Goal: Task Accomplishment & Management: Use online tool/utility

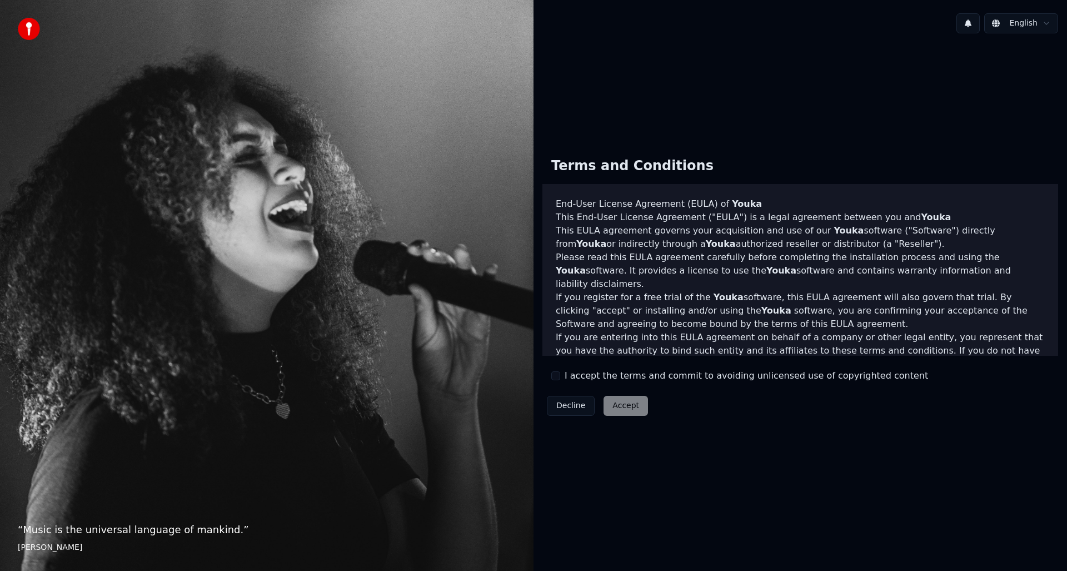
click at [554, 378] on button "I accept the terms and commit to avoiding unlicensed use of copyrighted content" at bounding box center [555, 375] width 9 height 9
click at [624, 406] on button "Accept" at bounding box center [626, 406] width 44 height 20
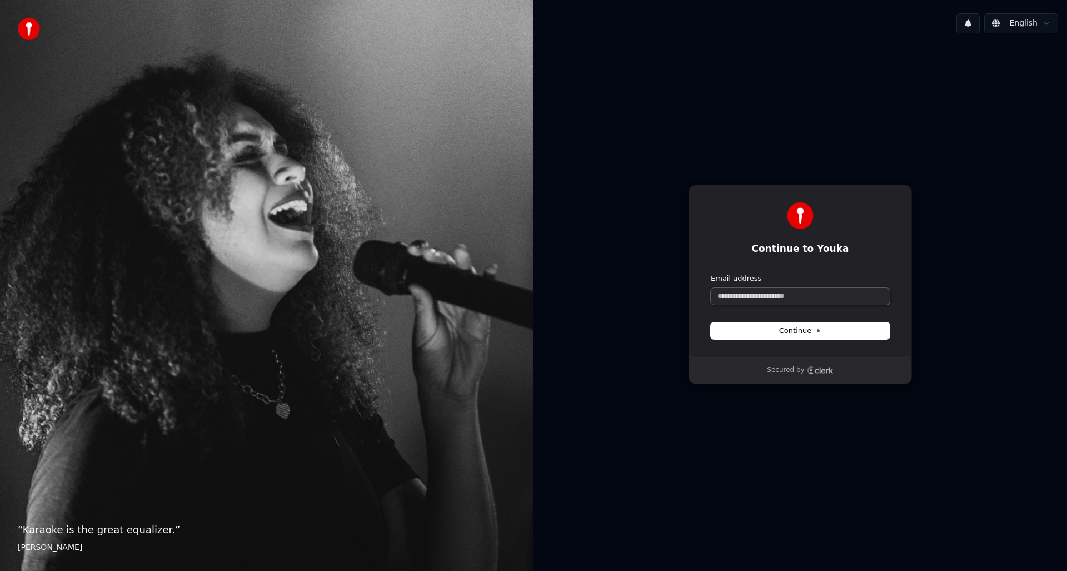
click at [864, 304] on input "Email address" at bounding box center [800, 296] width 179 height 17
click at [824, 332] on button "Continue" at bounding box center [800, 330] width 179 height 17
type input "**********"
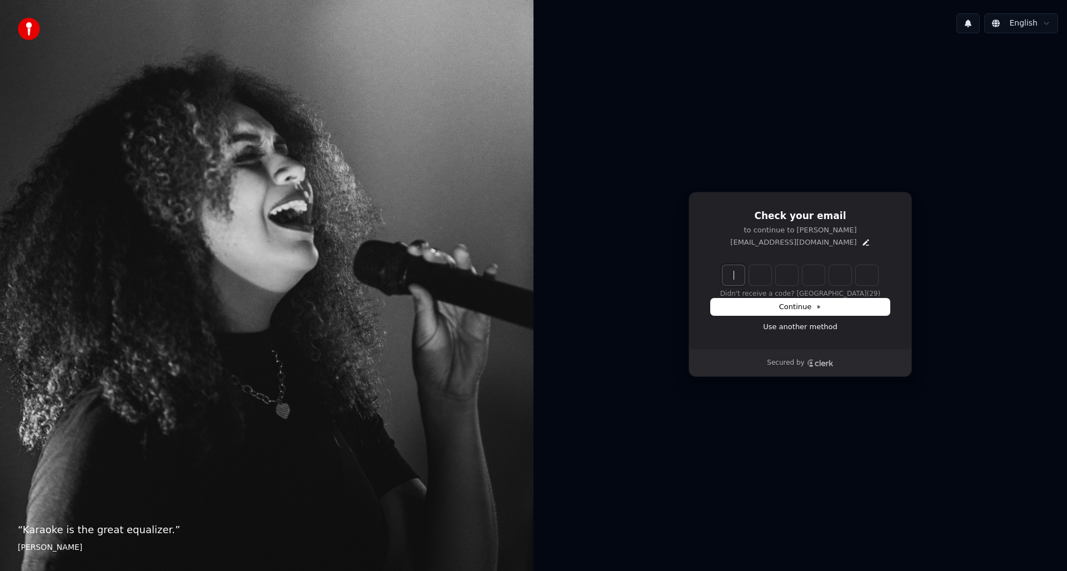
click at [727, 276] on input "Enter verification code" at bounding box center [812, 275] width 178 height 20
type input "******"
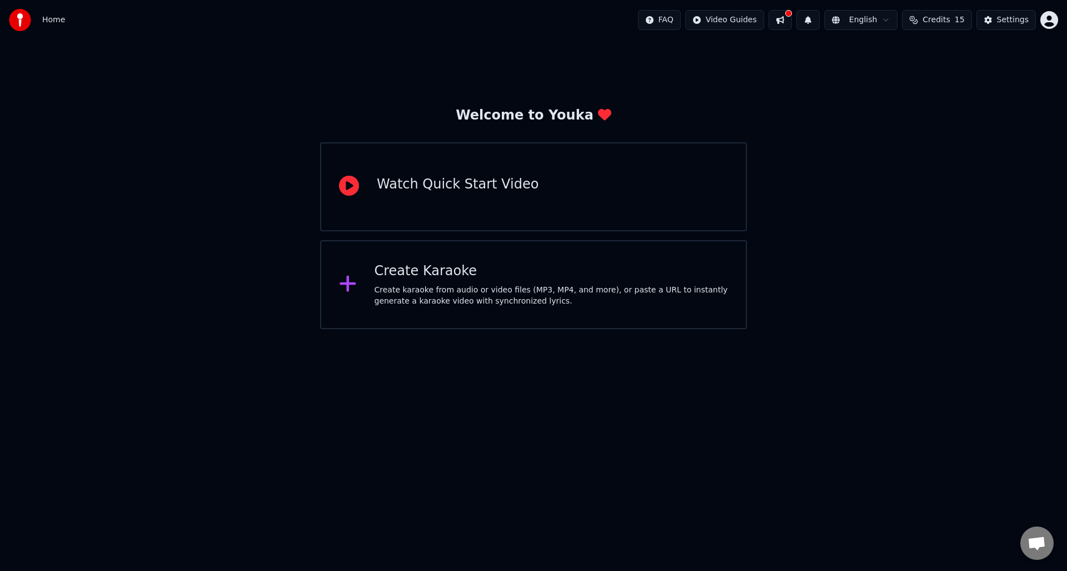
click at [425, 270] on div "Create Karaoke" at bounding box center [552, 271] width 354 height 18
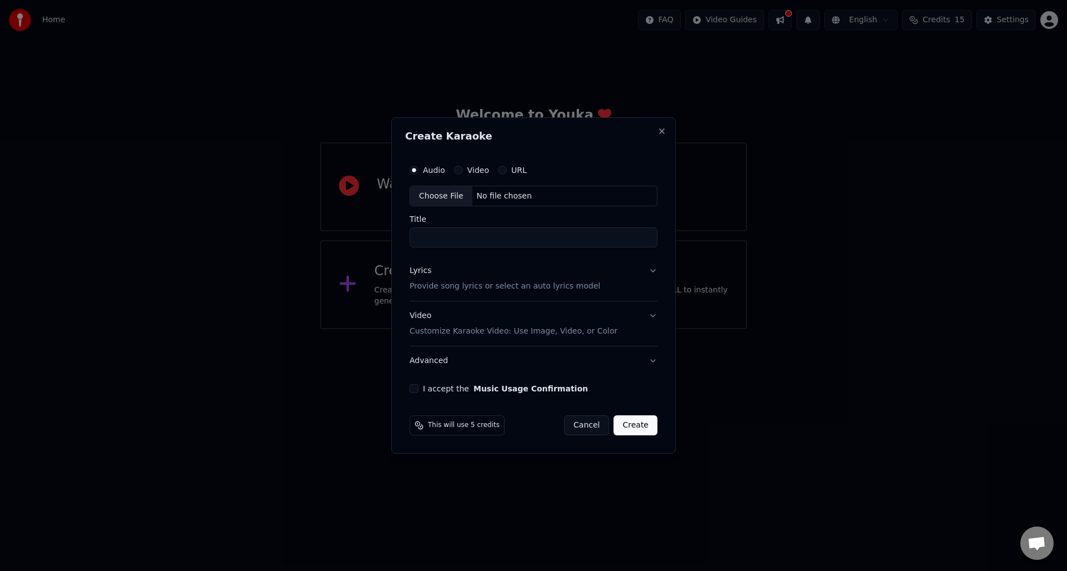
click at [504, 172] on button "URL" at bounding box center [502, 170] width 9 height 9
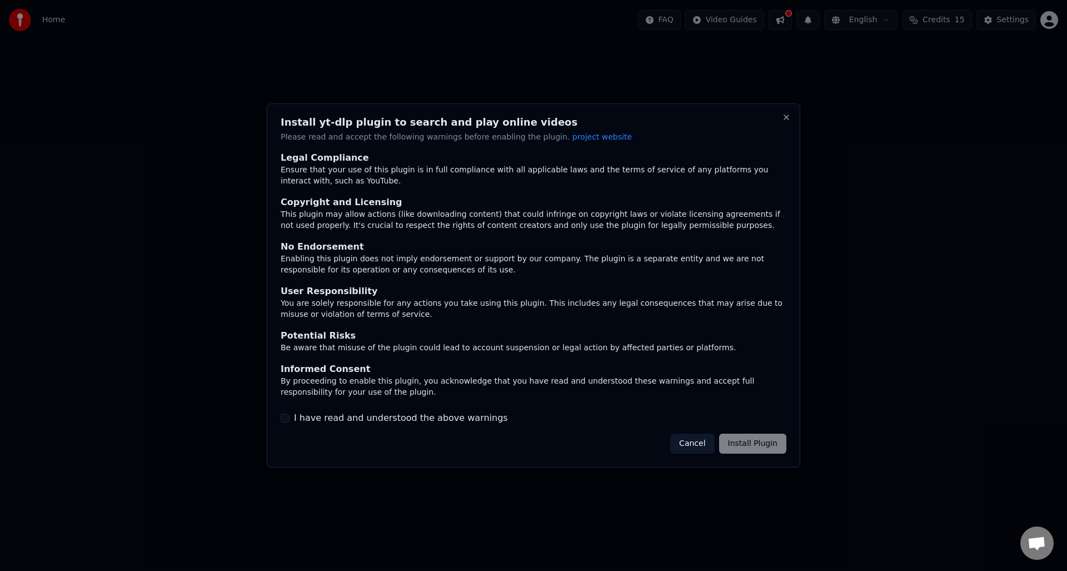
click at [285, 421] on button "I have read and understood the above warnings" at bounding box center [285, 418] width 9 height 9
click at [764, 445] on button "Install Plugin" at bounding box center [752, 444] width 67 height 20
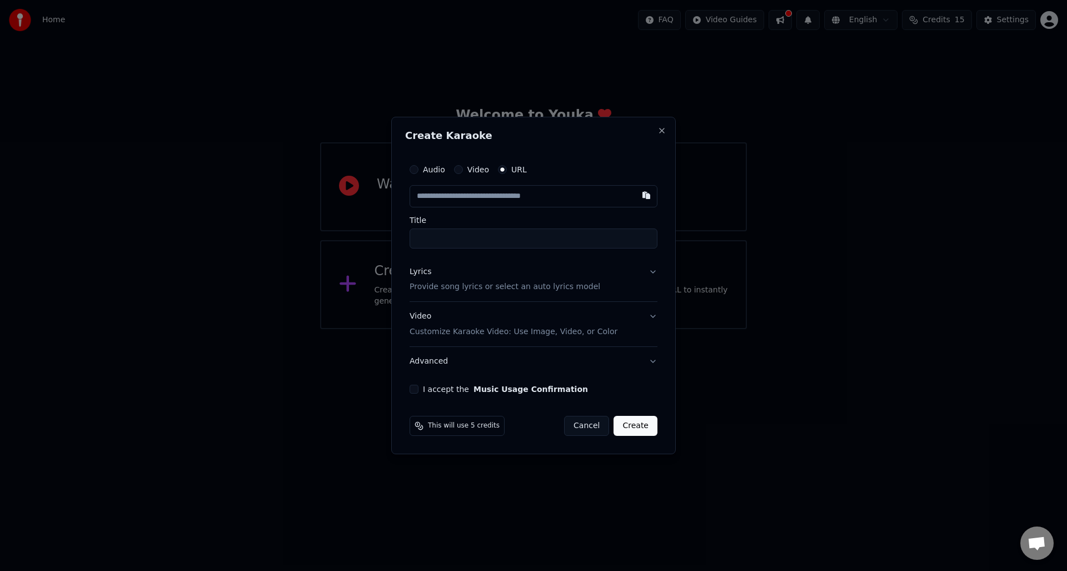
type input "**********"
type input "*********"
type input "**********"
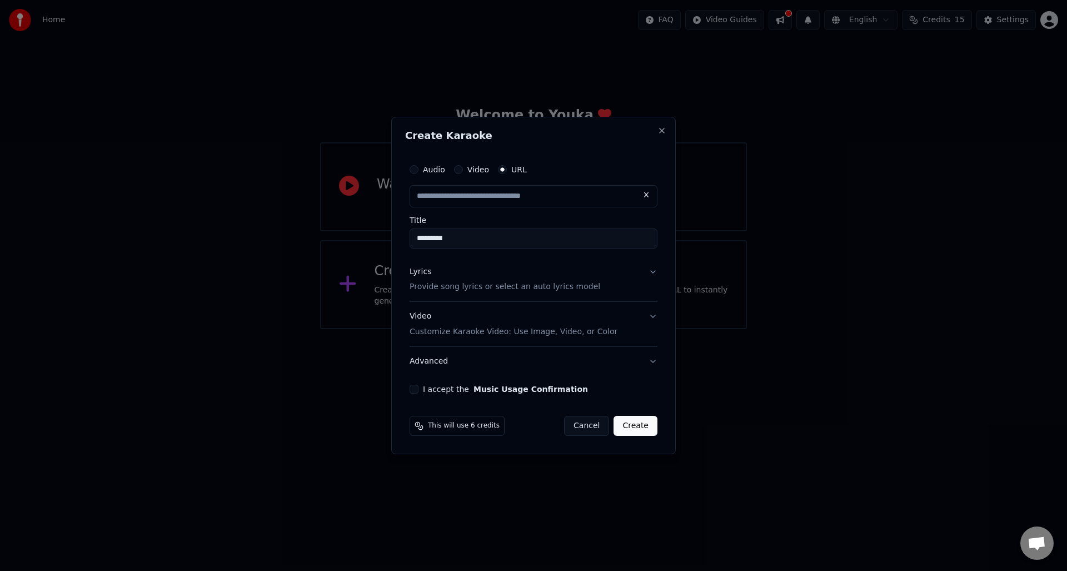
click at [416, 388] on button "I accept the Music Usage Confirmation" at bounding box center [414, 389] width 9 height 9
click at [639, 428] on button "Create" at bounding box center [636, 426] width 44 height 20
type input "**********"
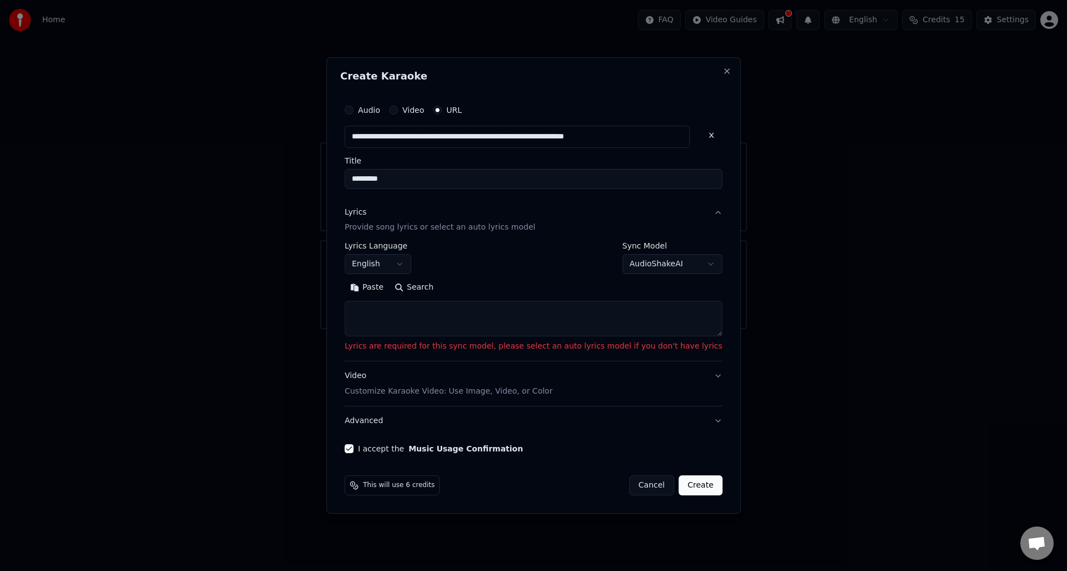
click at [655, 266] on body "**********" at bounding box center [533, 164] width 1067 height 329
select select "**********"
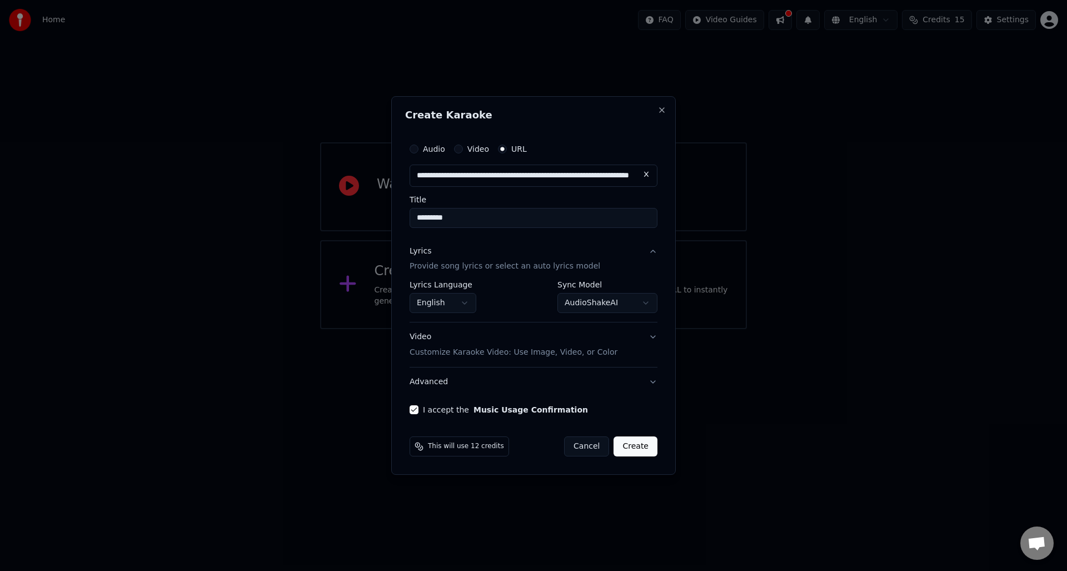
click at [635, 447] on button "Create" at bounding box center [636, 446] width 44 height 20
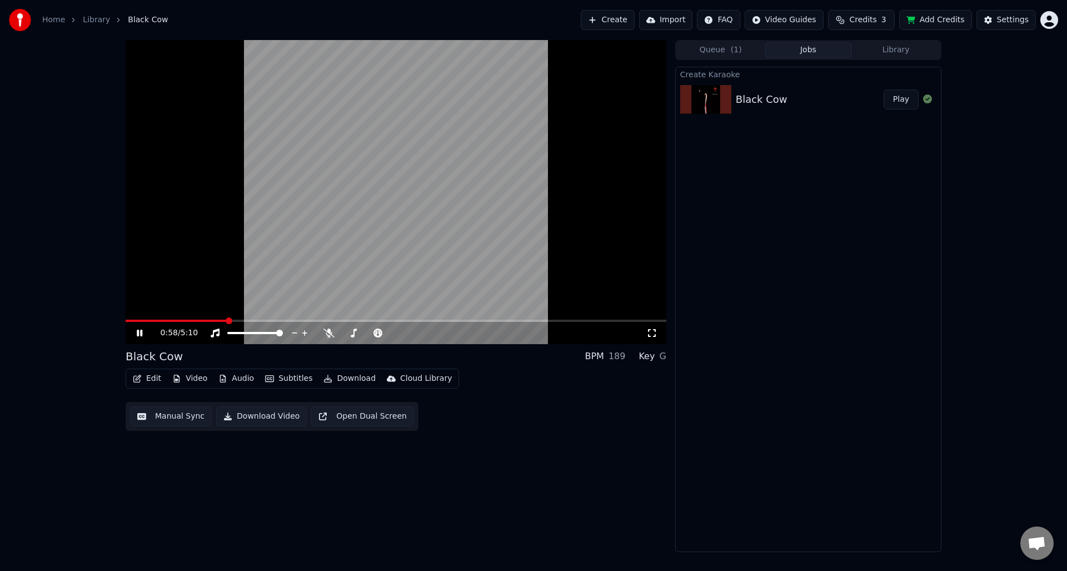
click at [227, 317] on span at bounding box center [229, 320] width 7 height 7
click at [208, 321] on span at bounding box center [211, 320] width 7 height 7
click at [203, 320] on span at bounding box center [168, 321] width 84 height 2
click at [196, 320] on span at bounding box center [162, 321] width 72 height 2
click at [140, 332] on icon at bounding box center [139, 333] width 7 height 8
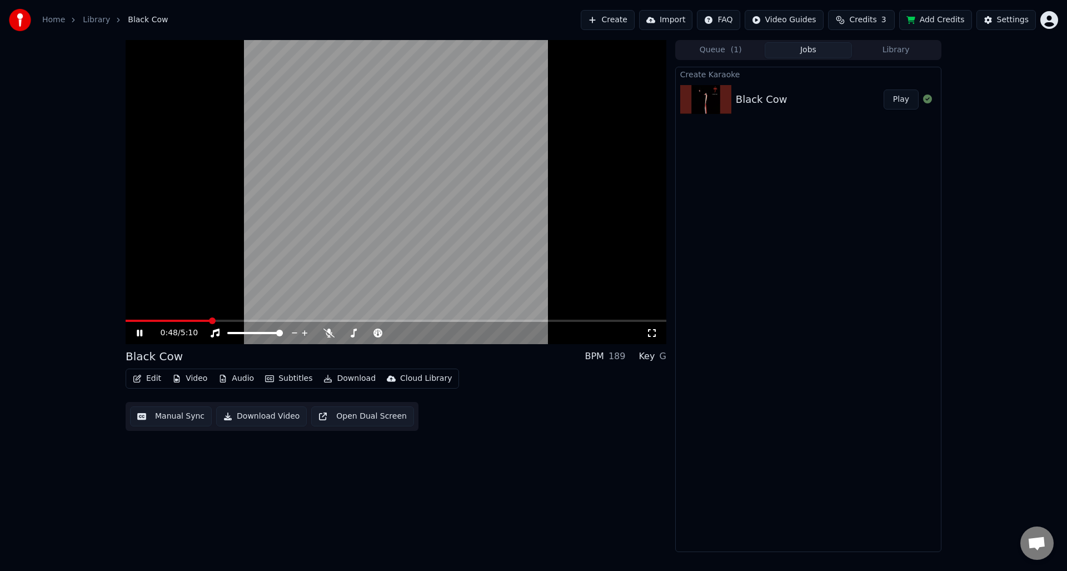
click at [141, 332] on icon at bounding box center [140, 333] width 6 height 7
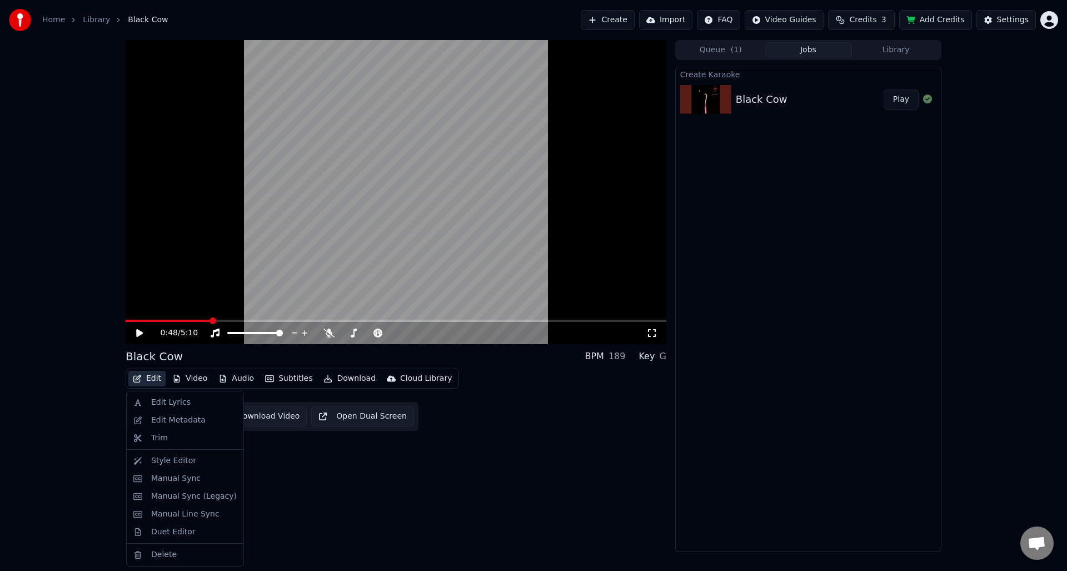
click at [140, 380] on icon "button" at bounding box center [137, 379] width 8 height 8
click at [155, 403] on div "Edit Lyrics" at bounding box center [170, 402] width 39 height 11
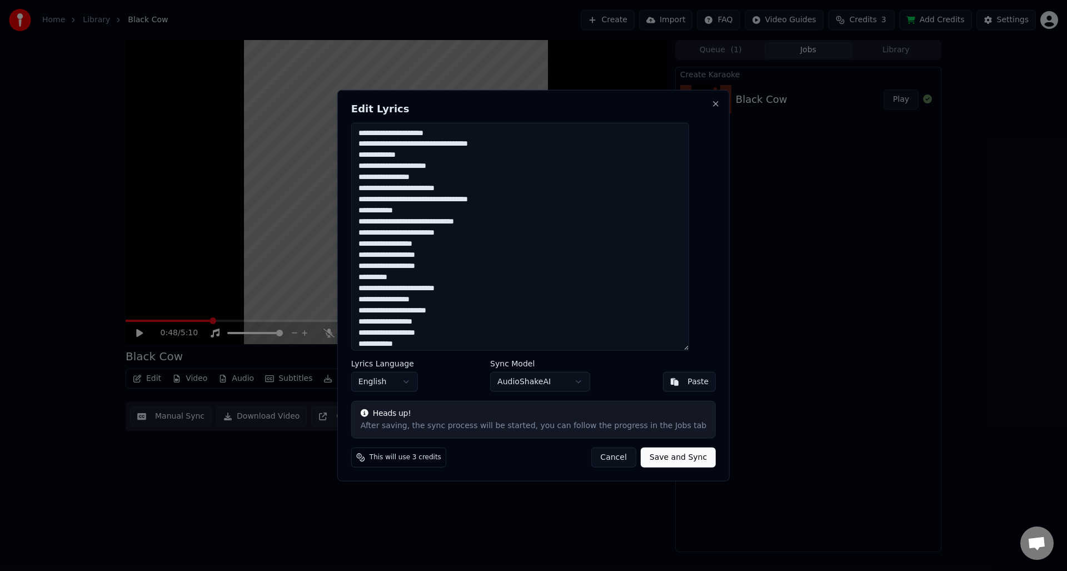
drag, startPoint x: 423, startPoint y: 210, endPoint x: 366, endPoint y: 206, distance: 56.9
click at [366, 206] on textarea at bounding box center [520, 236] width 338 height 228
type textarea "**********"
click at [673, 459] on button "Save and Sync" at bounding box center [678, 457] width 75 height 20
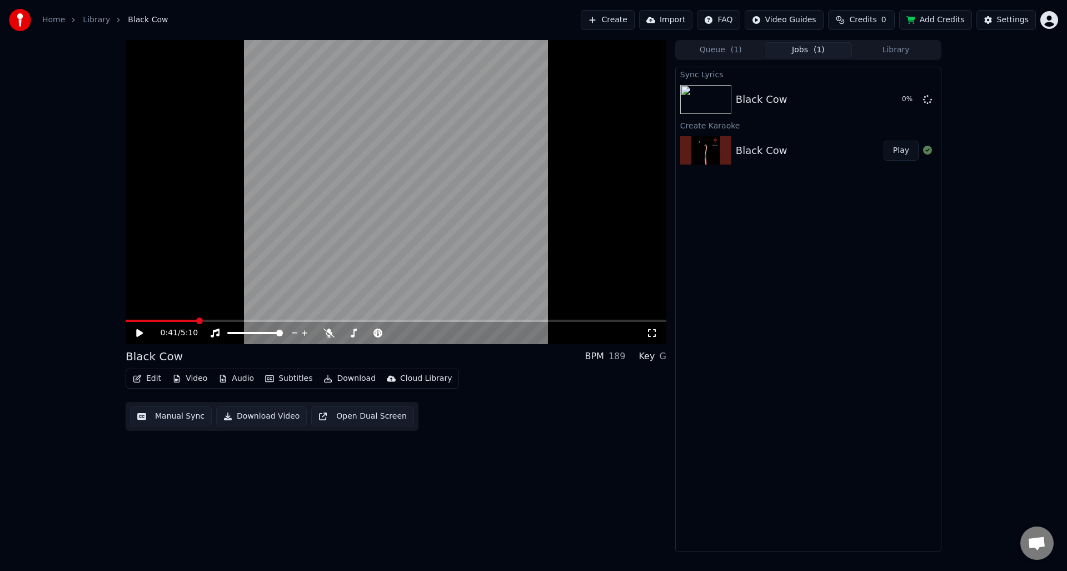
click at [196, 321] on span at bounding box center [199, 320] width 7 height 7
click at [136, 332] on icon at bounding box center [148, 333] width 26 height 9
drag, startPoint x: 220, startPoint y: 317, endPoint x: 210, endPoint y: 322, distance: 11.2
click at [210, 322] on div "Instrumental Instrumental" at bounding box center [216, 315] width 56 height 16
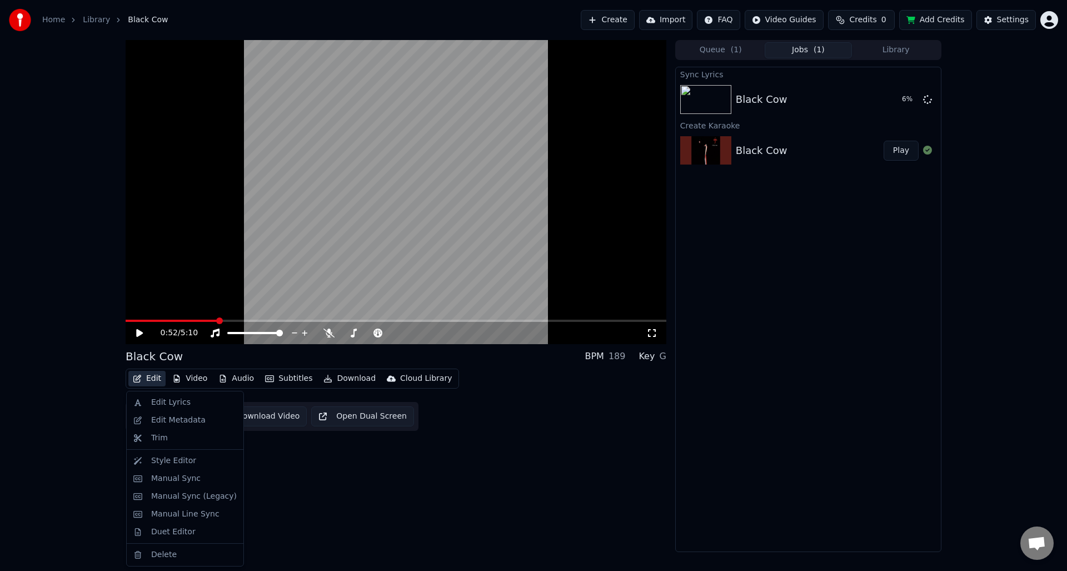
click at [138, 379] on icon "button" at bounding box center [137, 379] width 9 height 8
click at [156, 402] on div "Edit Lyrics" at bounding box center [170, 402] width 39 height 11
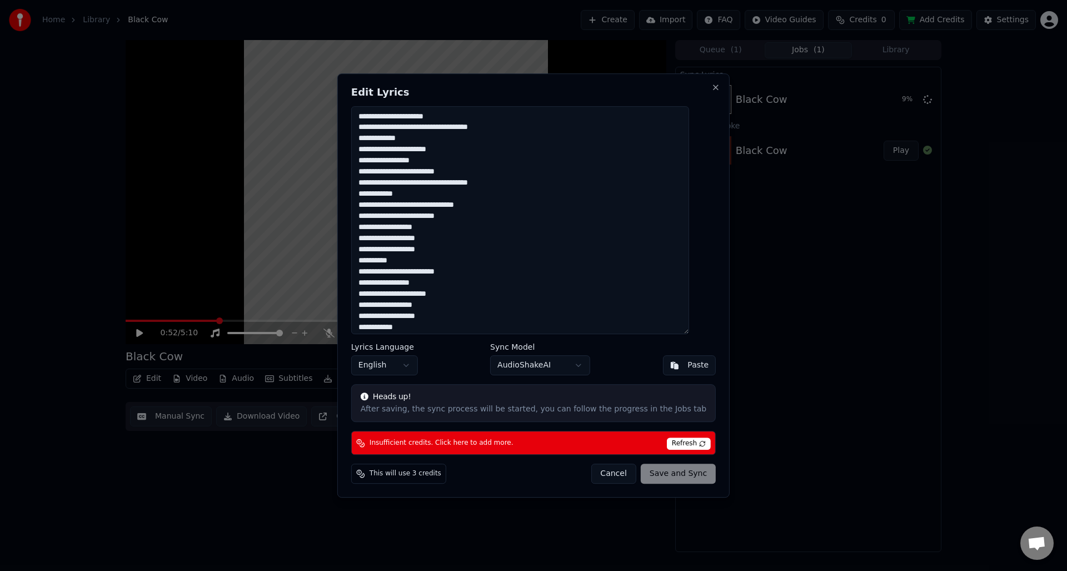
click at [679, 443] on span "Refresh" at bounding box center [689, 443] width 44 height 12
click at [605, 475] on button "Cancel" at bounding box center [613, 474] width 45 height 20
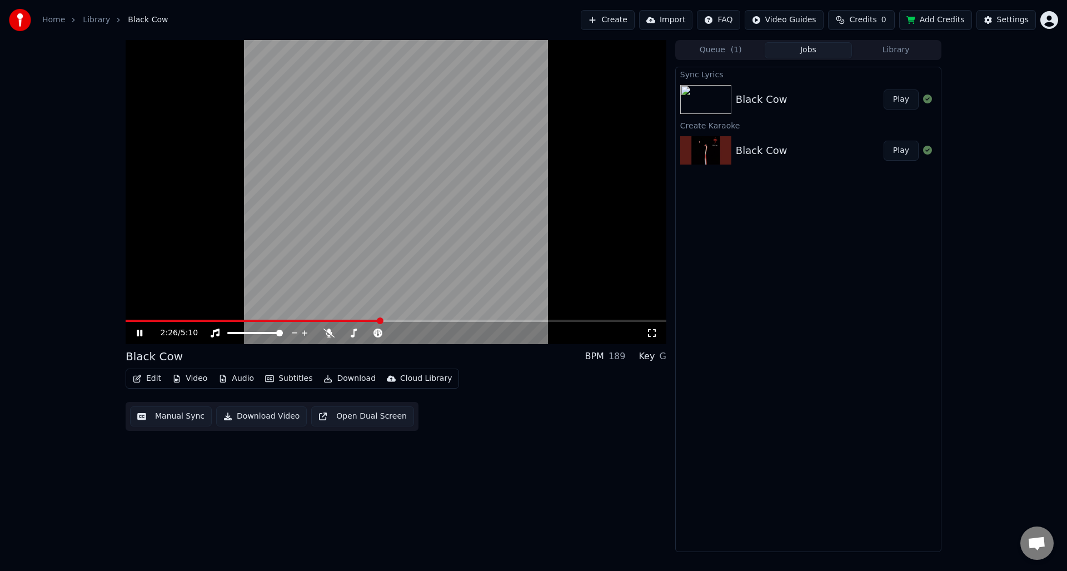
click at [431, 320] on span at bounding box center [396, 321] width 541 height 2
click at [478, 322] on div "2:58 / 5:10" at bounding box center [396, 333] width 541 height 22
click at [483, 321] on span at bounding box center [396, 321] width 541 height 2
click at [522, 320] on span at bounding box center [396, 321] width 541 height 2
click at [511, 320] on span at bounding box center [327, 321] width 402 height 2
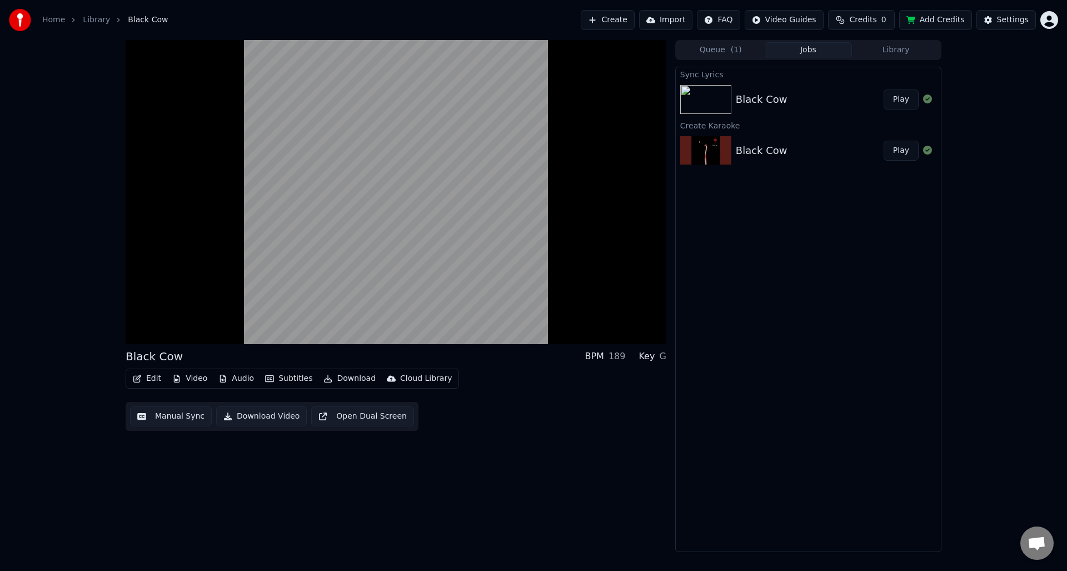
click at [905, 99] on button "Play" at bounding box center [901, 99] width 35 height 20
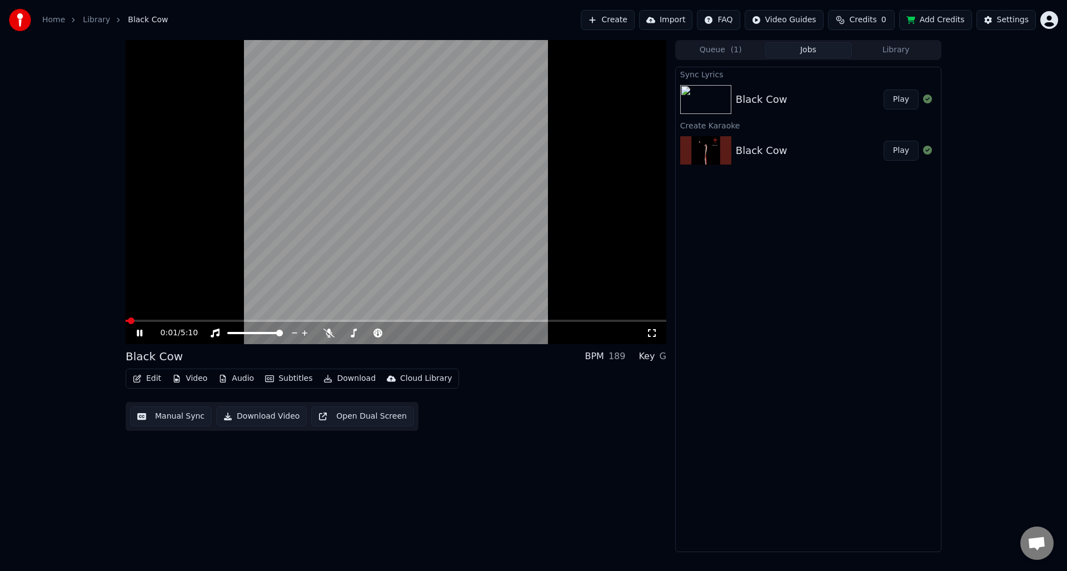
click at [249, 319] on video at bounding box center [396, 192] width 541 height 304
click at [244, 321] on span at bounding box center [396, 321] width 541 height 2
click at [136, 334] on icon at bounding box center [148, 333] width 26 height 9
click at [231, 320] on span at bounding box center [186, 321] width 120 height 2
click at [222, 318] on video at bounding box center [396, 192] width 541 height 304
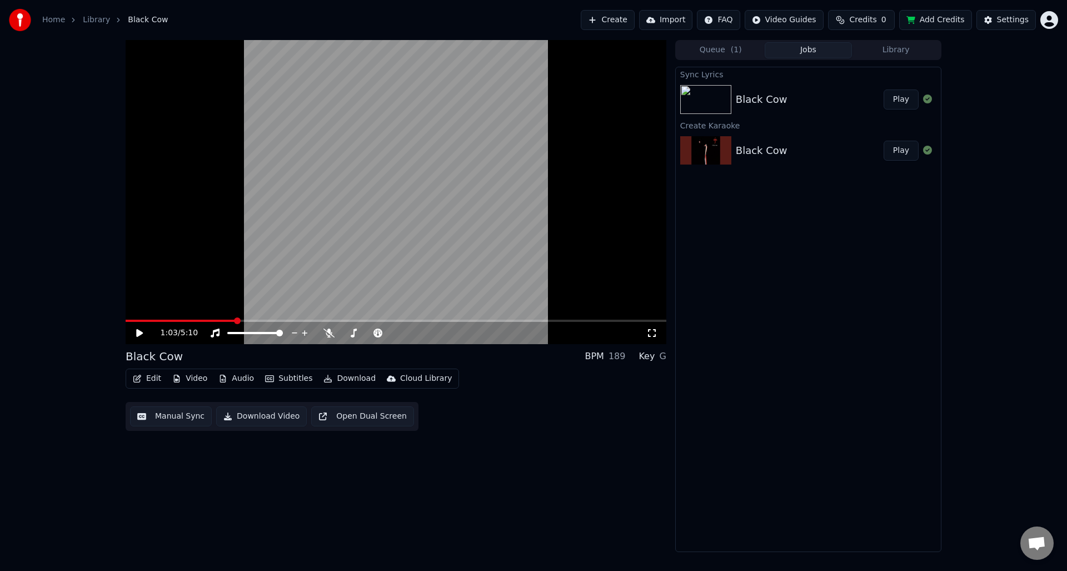
click at [212, 321] on span at bounding box center [181, 321] width 110 height 2
click at [136, 333] on icon at bounding box center [148, 333] width 26 height 9
click at [206, 319] on div "Instrumental Instrumental" at bounding box center [216, 315] width 56 height 16
click at [207, 321] on div "Instrumental Instrumental" at bounding box center [216, 315] width 56 height 16
click at [235, 356] on div "Black Cow BPM 189 Key G" at bounding box center [396, 357] width 541 height 16
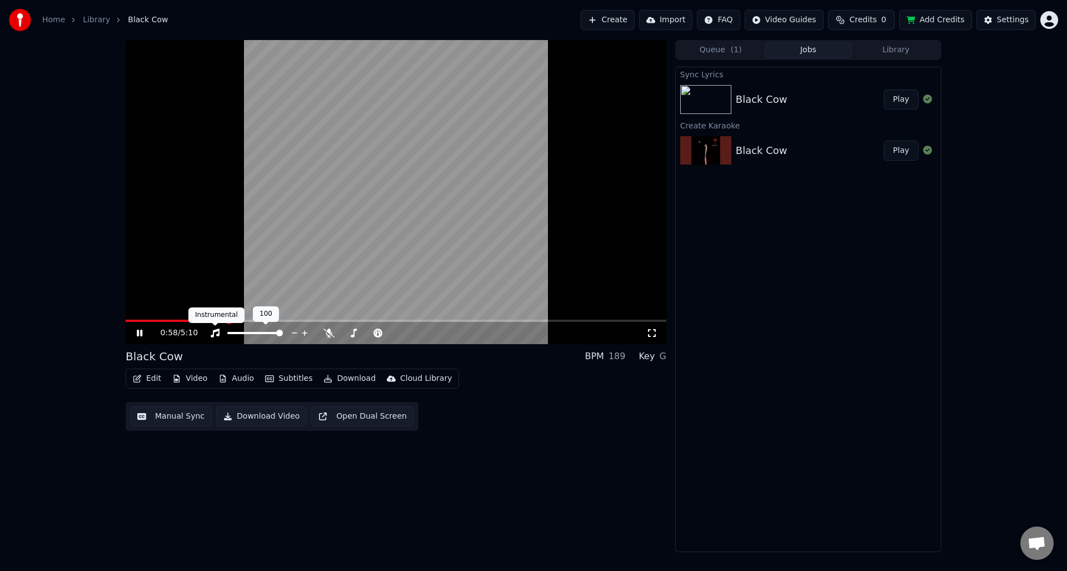
click at [207, 320] on div "Instrumental Instrumental" at bounding box center [216, 315] width 56 height 16
click at [165, 320] on span at bounding box center [177, 321] width 102 height 2
click at [212, 320] on span at bounding box center [396, 321] width 541 height 2
click at [329, 332] on icon at bounding box center [329, 333] width 11 height 9
click at [330, 334] on icon at bounding box center [329, 333] width 6 height 9
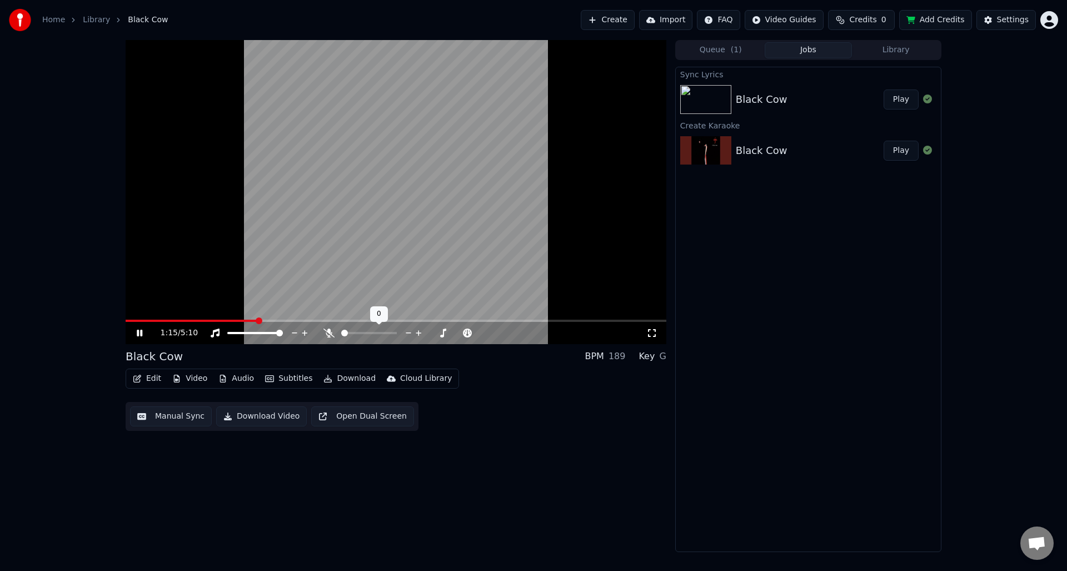
click at [330, 334] on icon at bounding box center [329, 333] width 11 height 9
click at [330, 334] on icon at bounding box center [329, 333] width 6 height 9
click at [330, 334] on icon at bounding box center [329, 333] width 11 height 9
click at [330, 334] on icon at bounding box center [329, 333] width 6 height 9
click at [330, 334] on icon at bounding box center [329, 333] width 11 height 9
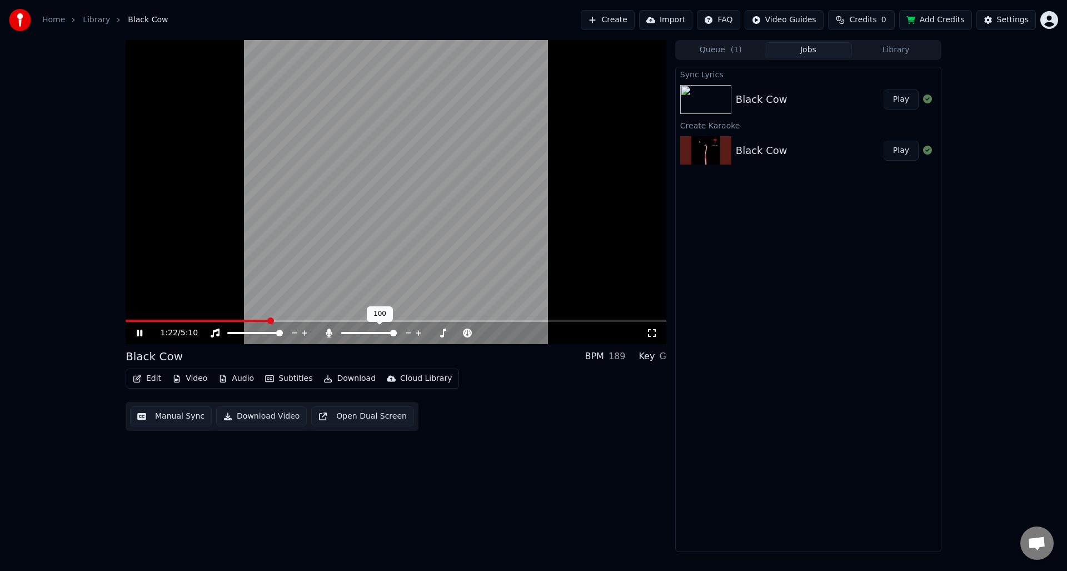
click at [330, 334] on icon at bounding box center [329, 333] width 6 height 9
click at [330, 334] on icon at bounding box center [329, 333] width 11 height 9
click at [330, 334] on icon at bounding box center [329, 333] width 6 height 9
click at [329, 331] on icon at bounding box center [329, 333] width 11 height 9
click at [329, 331] on icon at bounding box center [329, 333] width 6 height 9
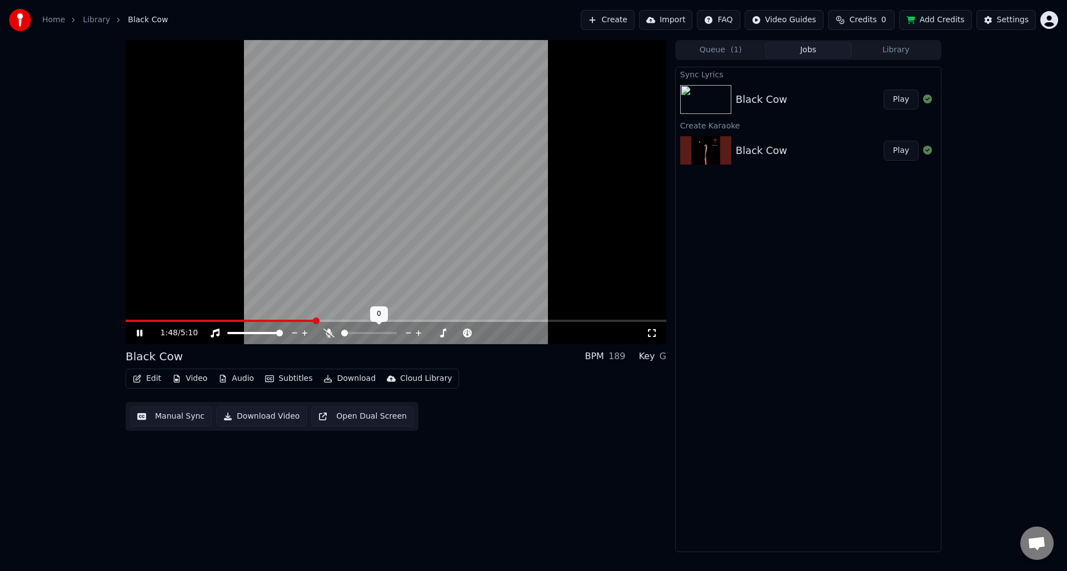
click at [329, 331] on icon at bounding box center [329, 333] width 11 height 9
click at [329, 331] on icon at bounding box center [329, 333] width 6 height 9
click at [327, 331] on icon at bounding box center [329, 333] width 11 height 9
click at [327, 331] on icon at bounding box center [329, 333] width 6 height 9
click at [327, 331] on icon at bounding box center [329, 333] width 11 height 9
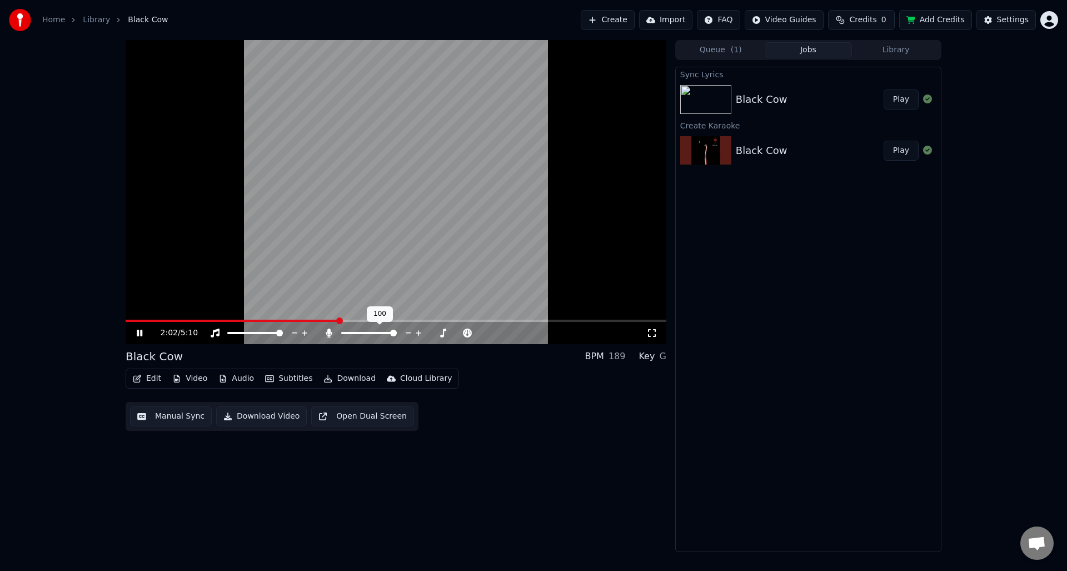
click at [327, 331] on icon at bounding box center [329, 333] width 6 height 9
click at [352, 336] on span at bounding box center [354, 333] width 7 height 7
drag, startPoint x: 395, startPoint y: 329, endPoint x: 342, endPoint y: 338, distance: 53.6
click at [352, 336] on icon at bounding box center [354, 333] width 6 height 9
click at [380, 334] on span at bounding box center [381, 333] width 7 height 7
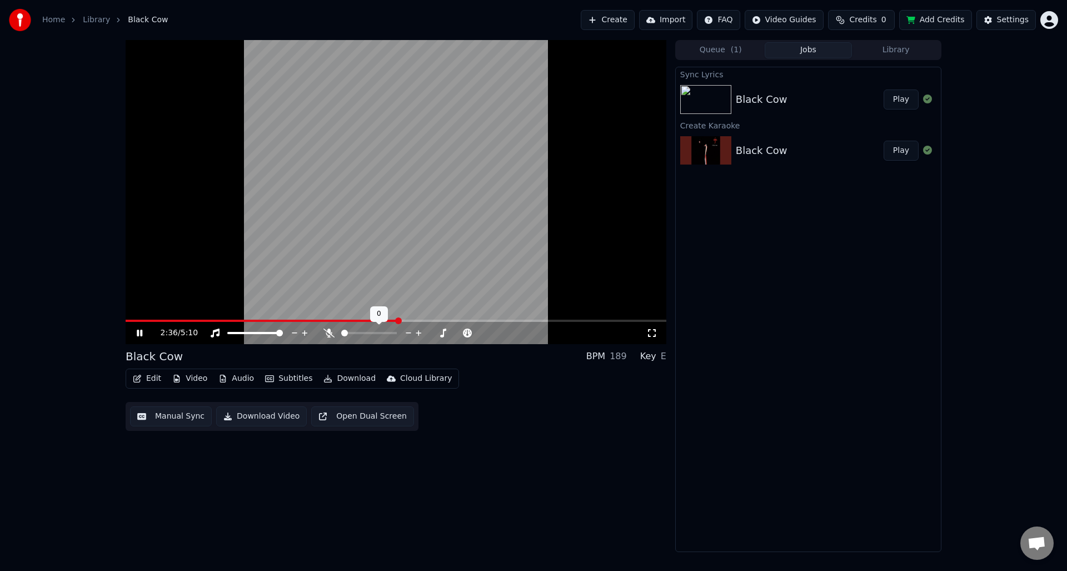
click at [341, 336] on span at bounding box center [344, 333] width 7 height 7
click at [440, 331] on span at bounding box center [437, 333] width 7 height 7
click at [377, 331] on icon at bounding box center [377, 333] width 11 height 9
click at [379, 332] on icon at bounding box center [378, 333] width 9 height 9
click at [446, 331] on span at bounding box center [442, 333] width 7 height 7
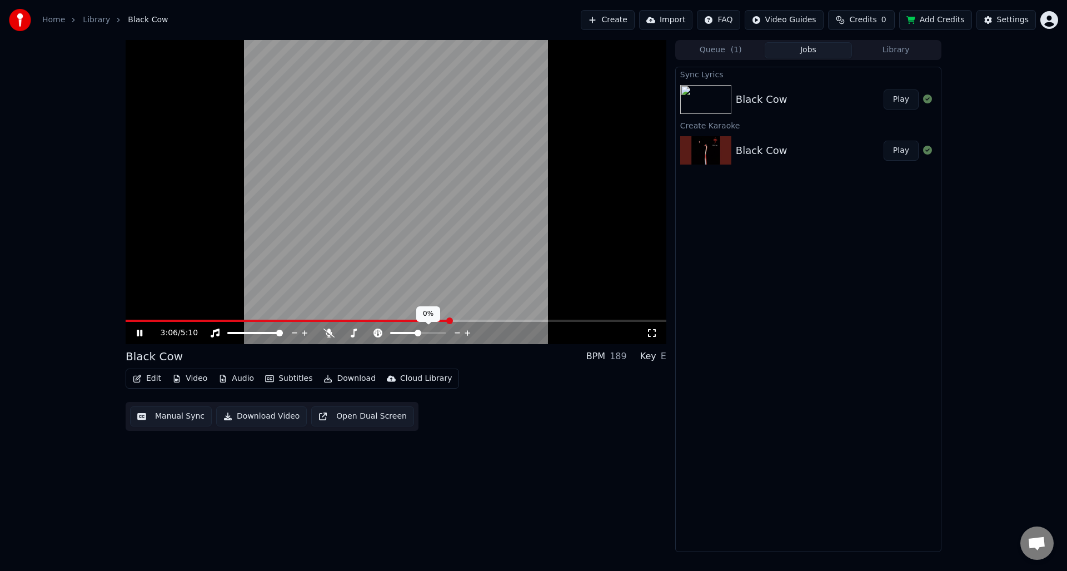
click at [417, 336] on span at bounding box center [418, 333] width 7 height 7
click at [405, 336] on div "3:08 / 5:10" at bounding box center [404, 332] width 486 height 11
click at [377, 335] on icon at bounding box center [377, 333] width 11 height 9
click at [417, 336] on span at bounding box center [418, 333] width 7 height 7
click at [662, 359] on div "E" at bounding box center [664, 356] width 6 height 13
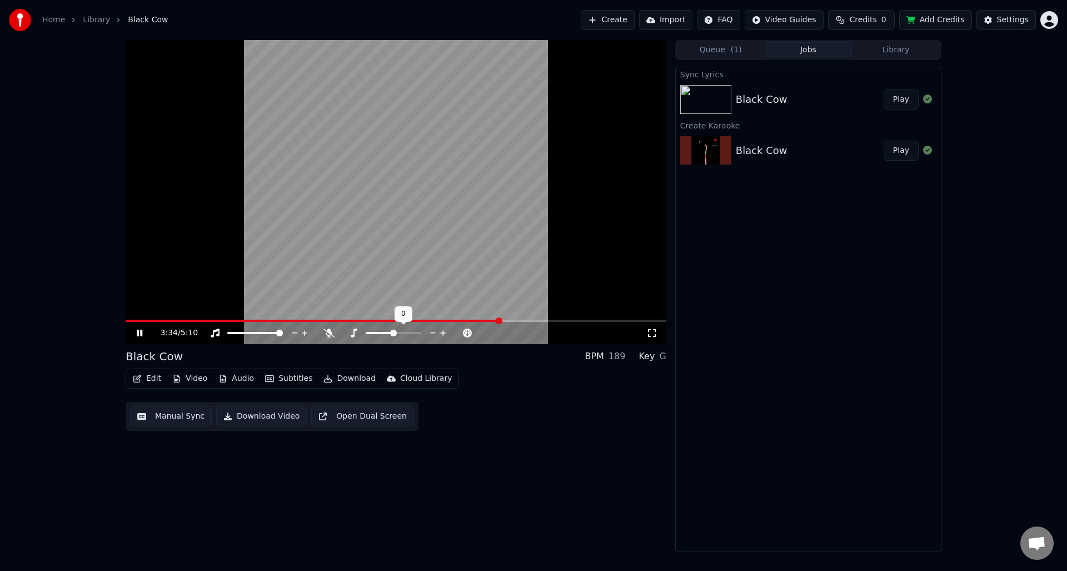
click at [392, 331] on span at bounding box center [393, 333] width 7 height 7
click at [412, 379] on div "Cloud Library" at bounding box center [426, 378] width 52 height 11
click at [416, 402] on div "Upload to Cloud Library" at bounding box center [445, 402] width 92 height 11
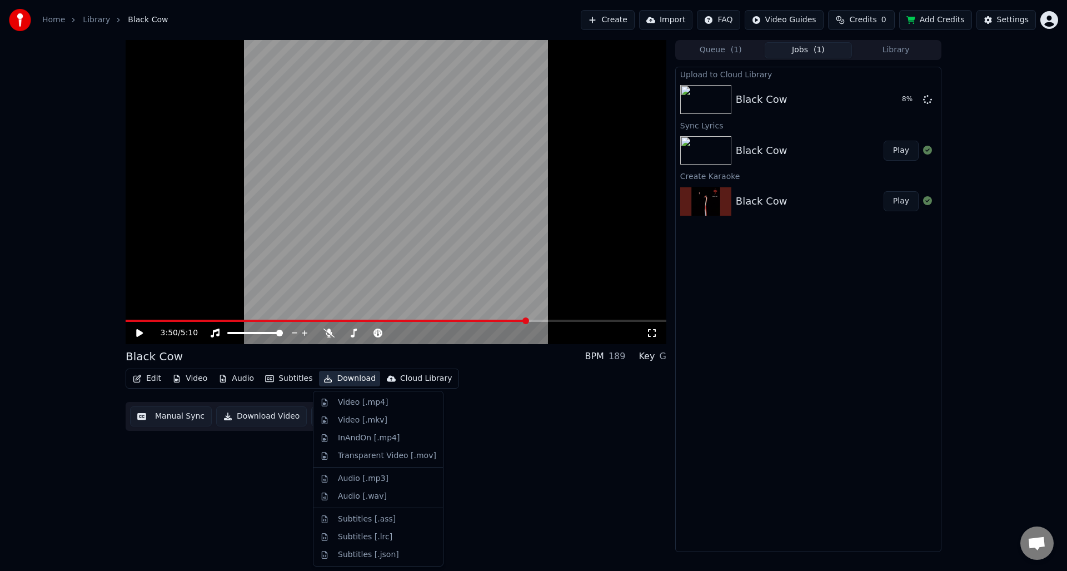
click at [335, 377] on button "Download" at bounding box center [349, 379] width 61 height 16
click at [351, 405] on div "Video [.mp4]" at bounding box center [363, 402] width 50 height 11
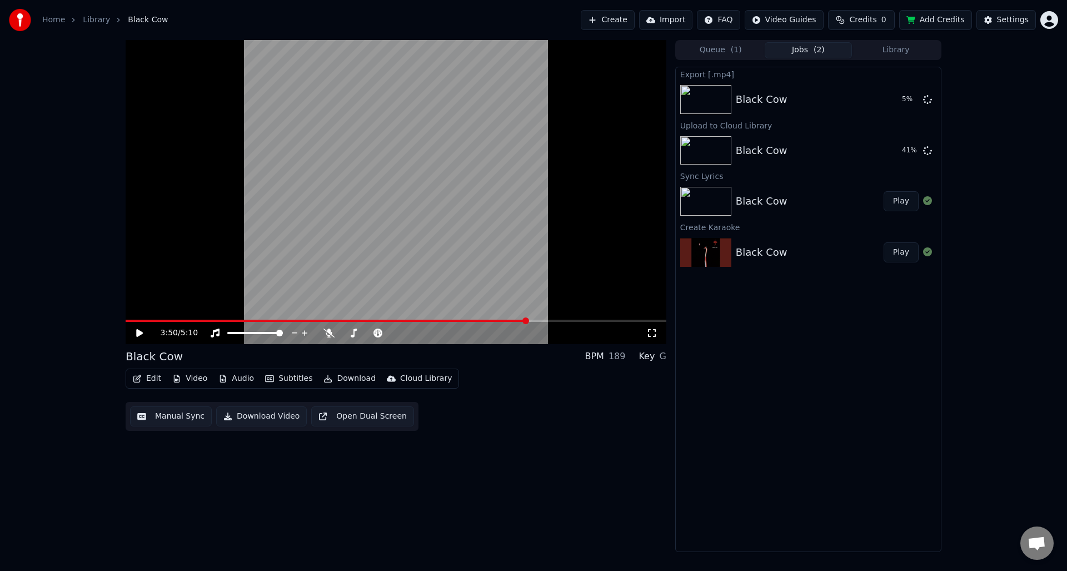
click at [348, 383] on button "Download" at bounding box center [349, 379] width 61 height 16
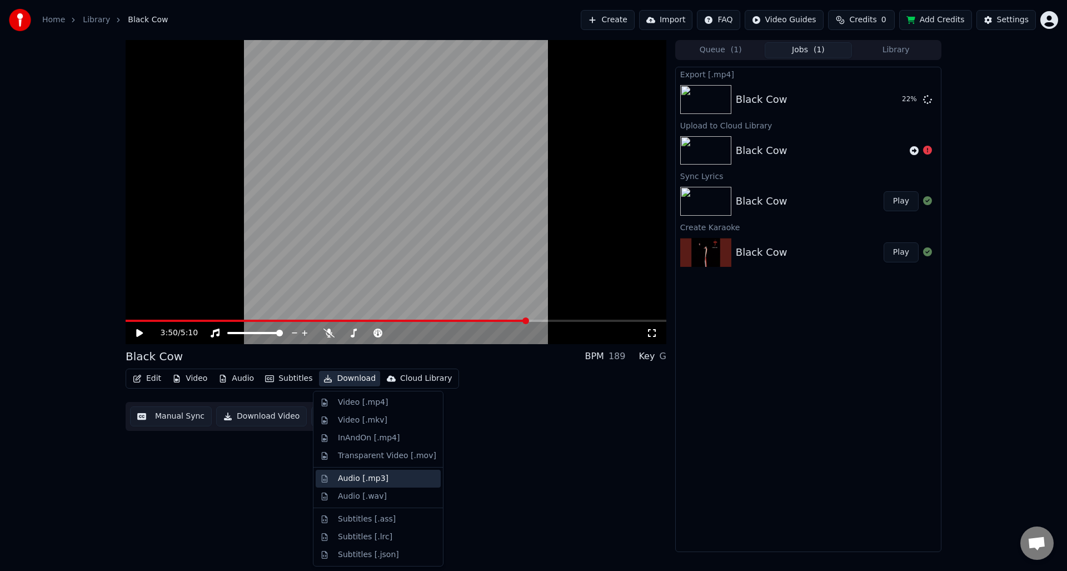
click at [351, 479] on div "Audio [.mp3]" at bounding box center [363, 478] width 51 height 11
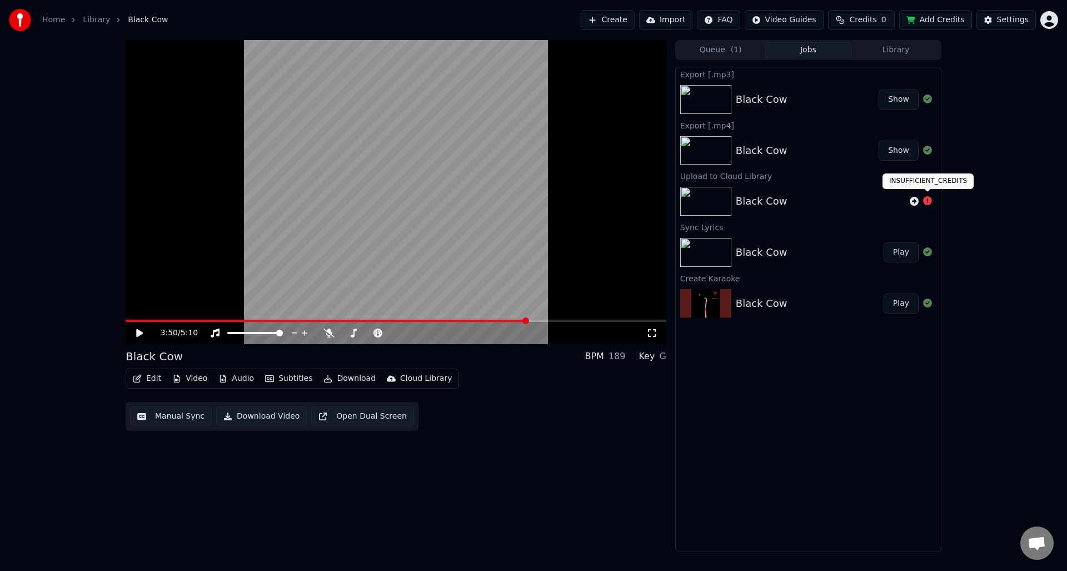
click at [931, 200] on icon at bounding box center [927, 200] width 9 height 9
click at [927, 200] on icon at bounding box center [927, 200] width 9 height 9
click at [912, 202] on icon at bounding box center [914, 201] width 9 height 9
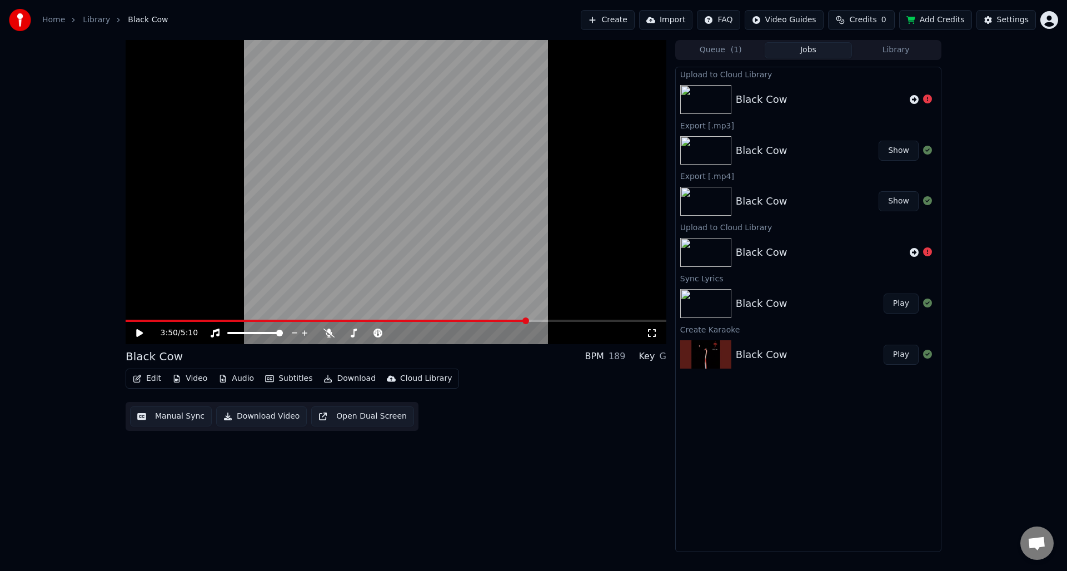
click at [175, 417] on button "Manual Sync" at bounding box center [171, 416] width 82 height 20
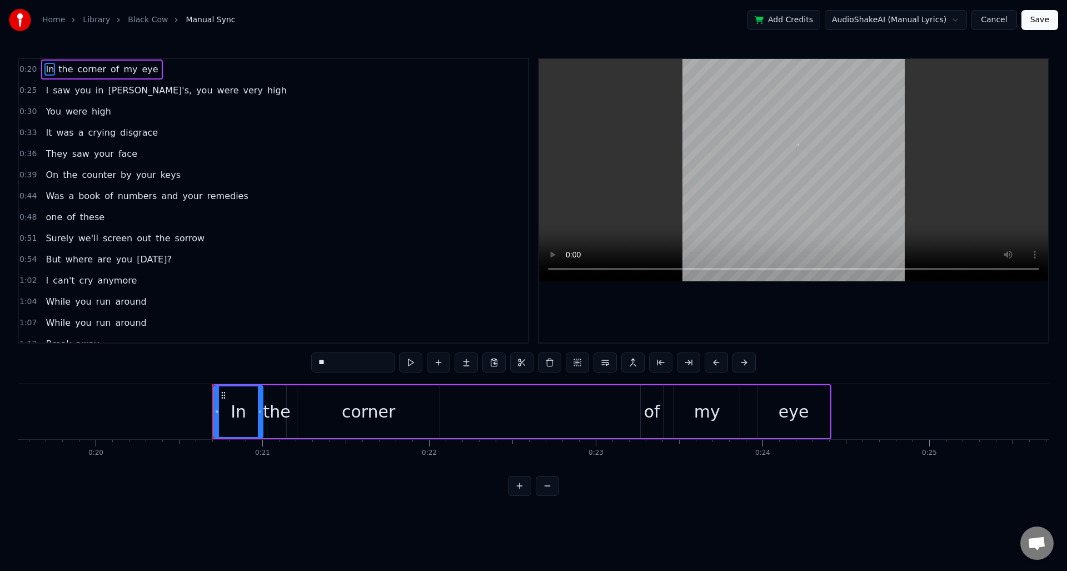
scroll to position [0, 3396]
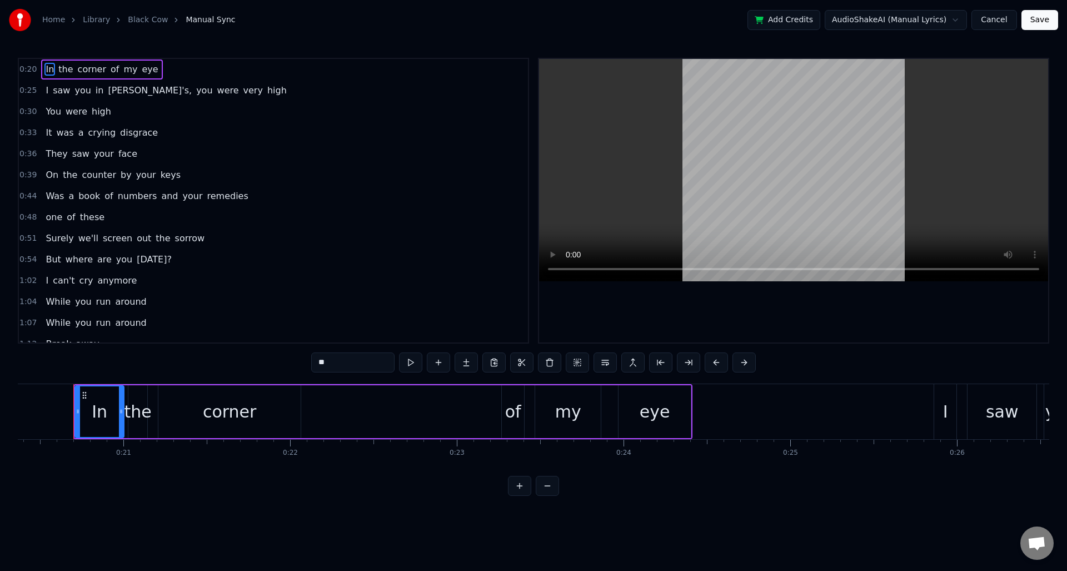
click at [1047, 21] on button "Save" at bounding box center [1040, 20] width 37 height 20
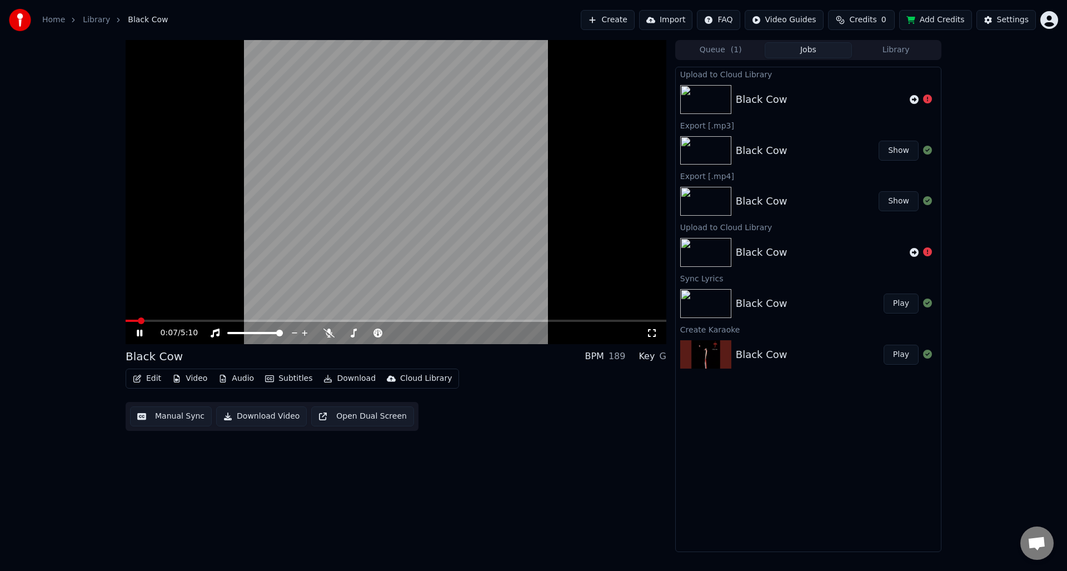
click at [141, 334] on icon at bounding box center [140, 333] width 6 height 7
click at [126, 320] on span at bounding box center [129, 320] width 7 height 7
click at [785, 19] on html "Home Library Black Cow Create Import FAQ Video Guides Credits 0 Add Credits Set…" at bounding box center [533, 285] width 1067 height 571
click at [735, 21] on html "Home Library Black Cow Create Import FAQ Video Guides Credits 0 Add Credits Set…" at bounding box center [533, 285] width 1067 height 571
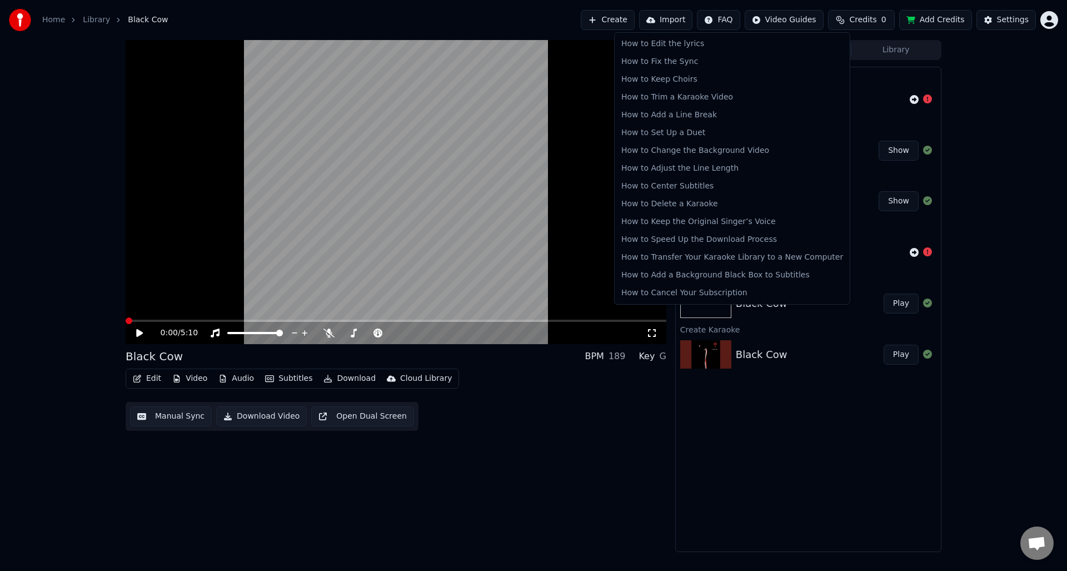
click at [735, 21] on html "Home Library Black Cow Create Import FAQ Video Guides Credits 0 Add Credits Set…" at bounding box center [533, 285] width 1067 height 571
click at [907, 53] on html "Home Library Black Cow Create Import FAQ Video Guides Credits 0 Add Credits Set…" at bounding box center [533, 285] width 1067 height 571
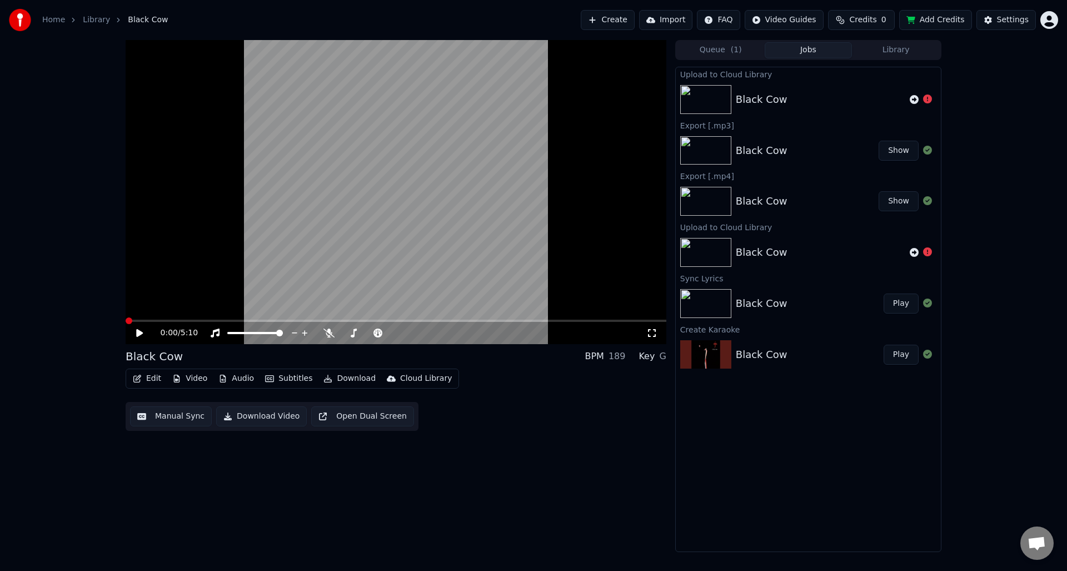
click at [907, 53] on button "Library" at bounding box center [896, 50] width 88 height 16
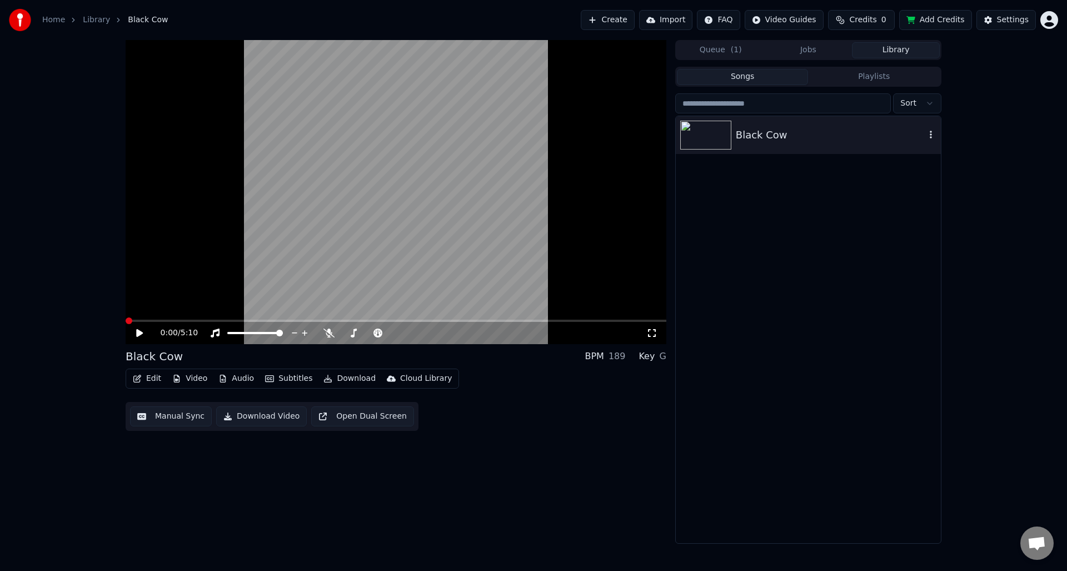
click at [933, 136] on icon "button" at bounding box center [931, 134] width 11 height 9
click at [923, 191] on div "Open Directory" at bounding box center [933, 191] width 86 height 18
click at [932, 135] on icon "button" at bounding box center [931, 135] width 2 height 8
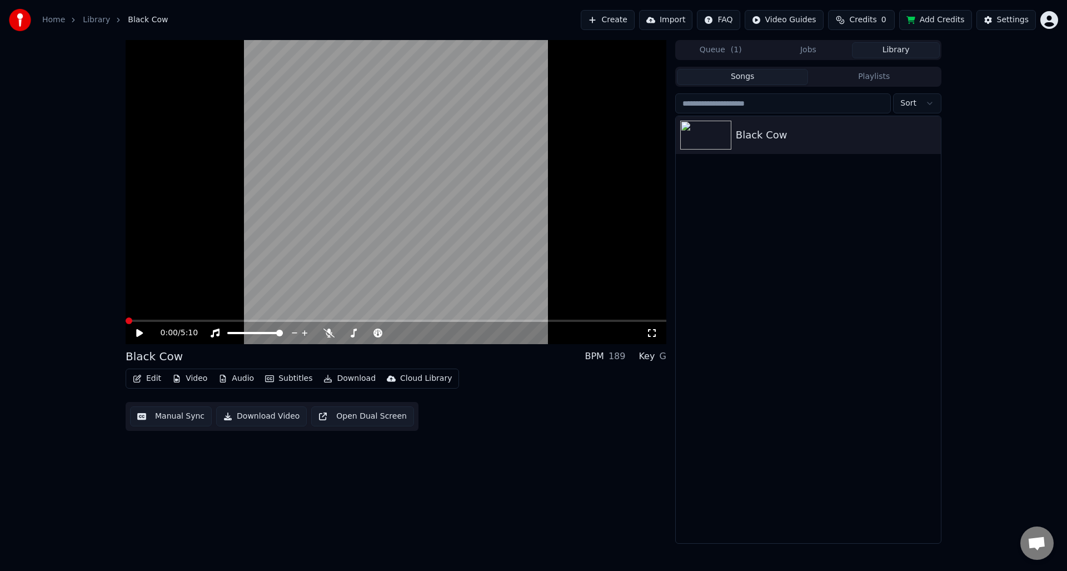
click at [762, 183] on div "Black Cow" at bounding box center [808, 329] width 265 height 427
click at [1008, 22] on div "Settings" at bounding box center [1013, 19] width 32 height 11
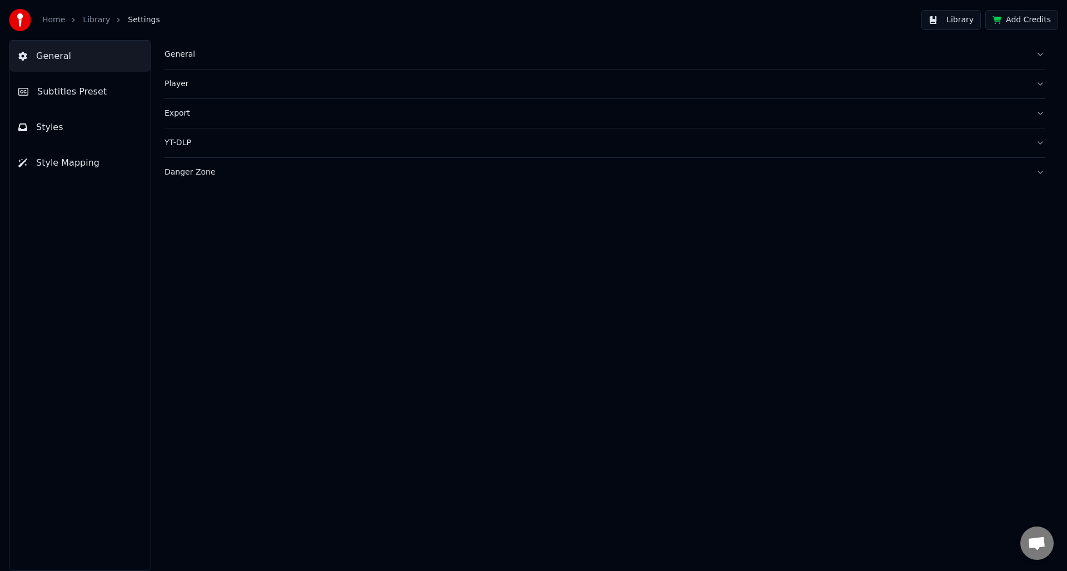
click at [179, 115] on div "Export" at bounding box center [596, 113] width 863 height 11
